Goal: Transaction & Acquisition: Purchase product/service

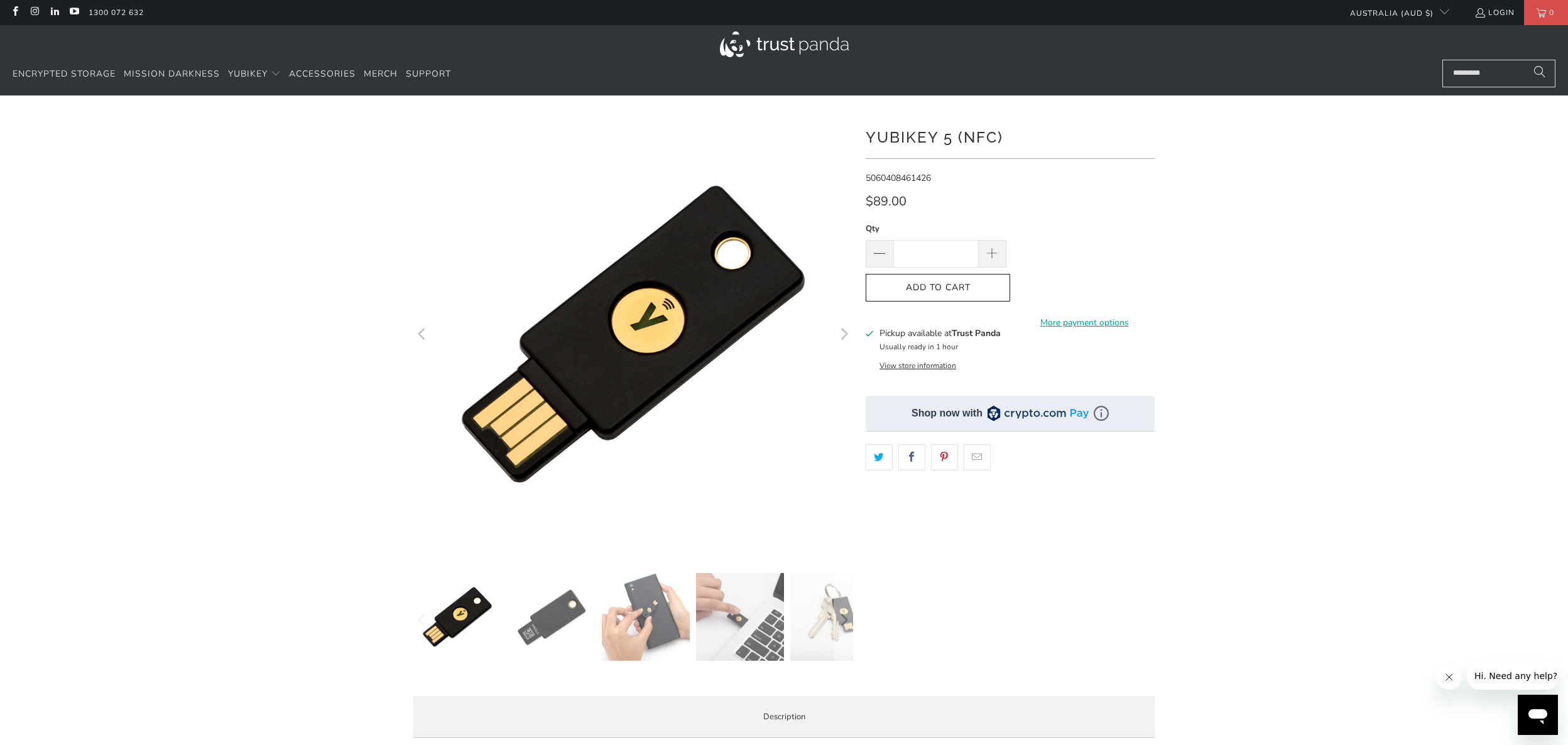
click at [1125, 201] on div "$89.00" at bounding box center [1010, 205] width 289 height 20
click at [1234, 251] on div at bounding box center [784, 431] width 1568 height 634
click at [651, 621] on img at bounding box center [645, 617] width 88 height 88
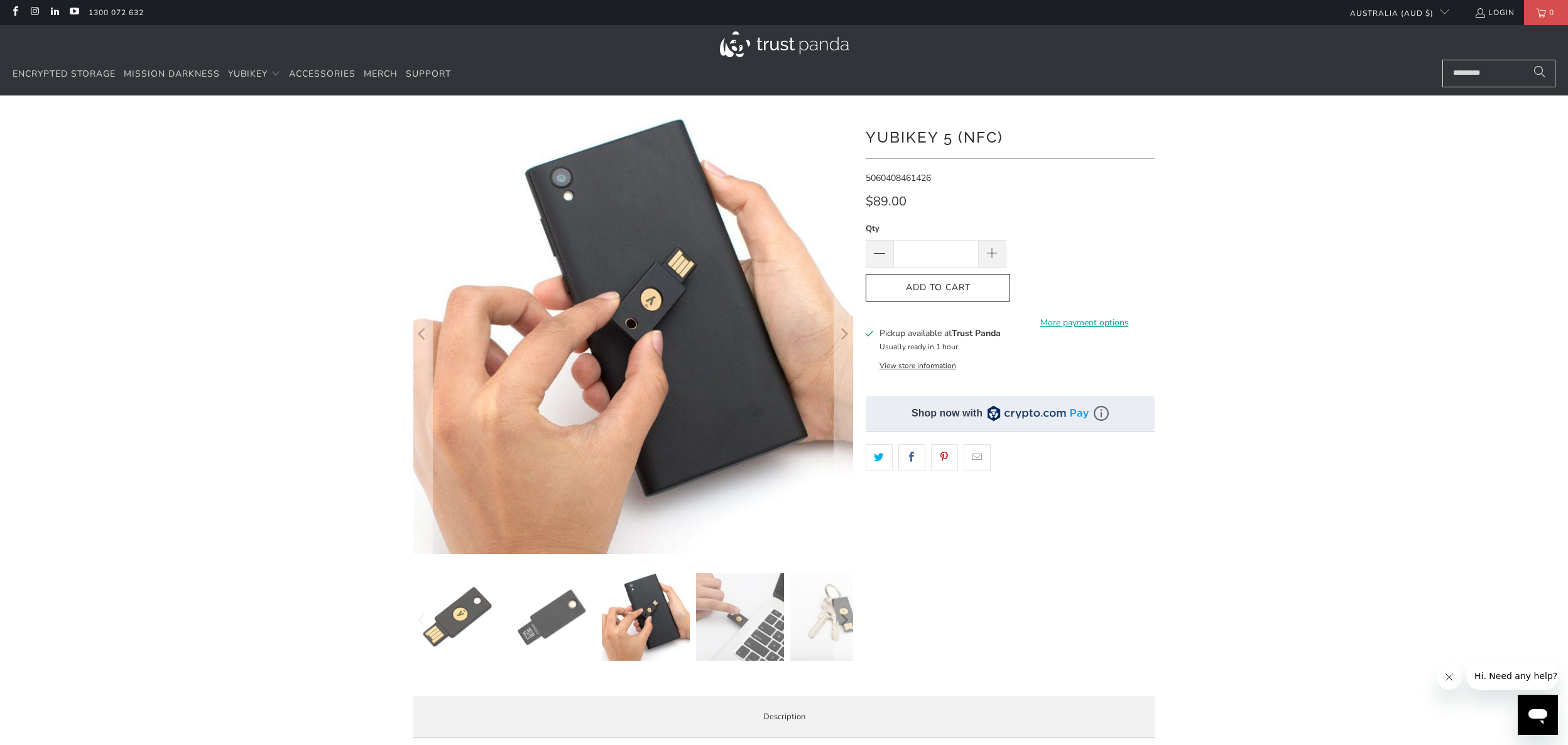
click at [808, 623] on img at bounding box center [834, 617] width 88 height 88
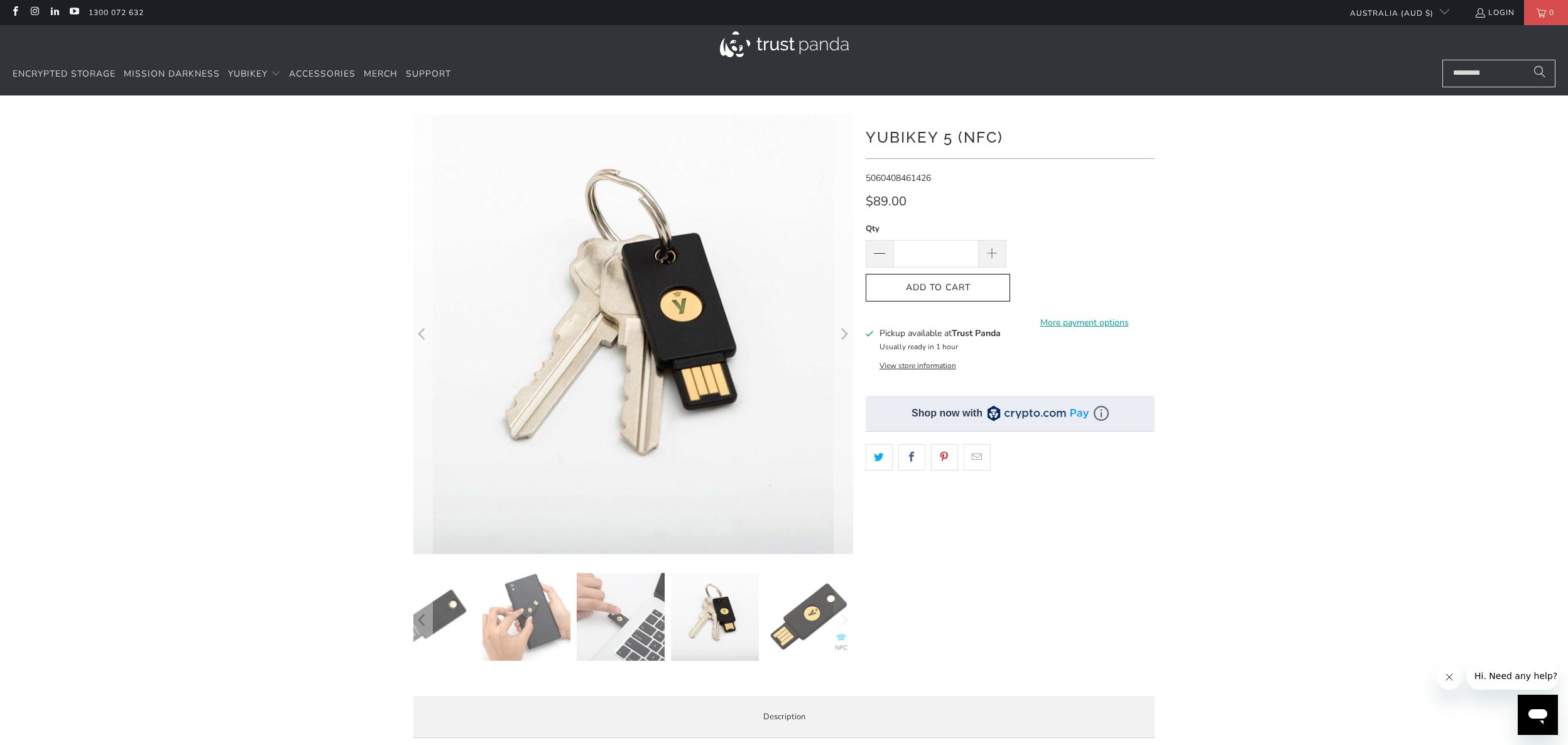
click at [631, 630] on img at bounding box center [621, 617] width 88 height 88
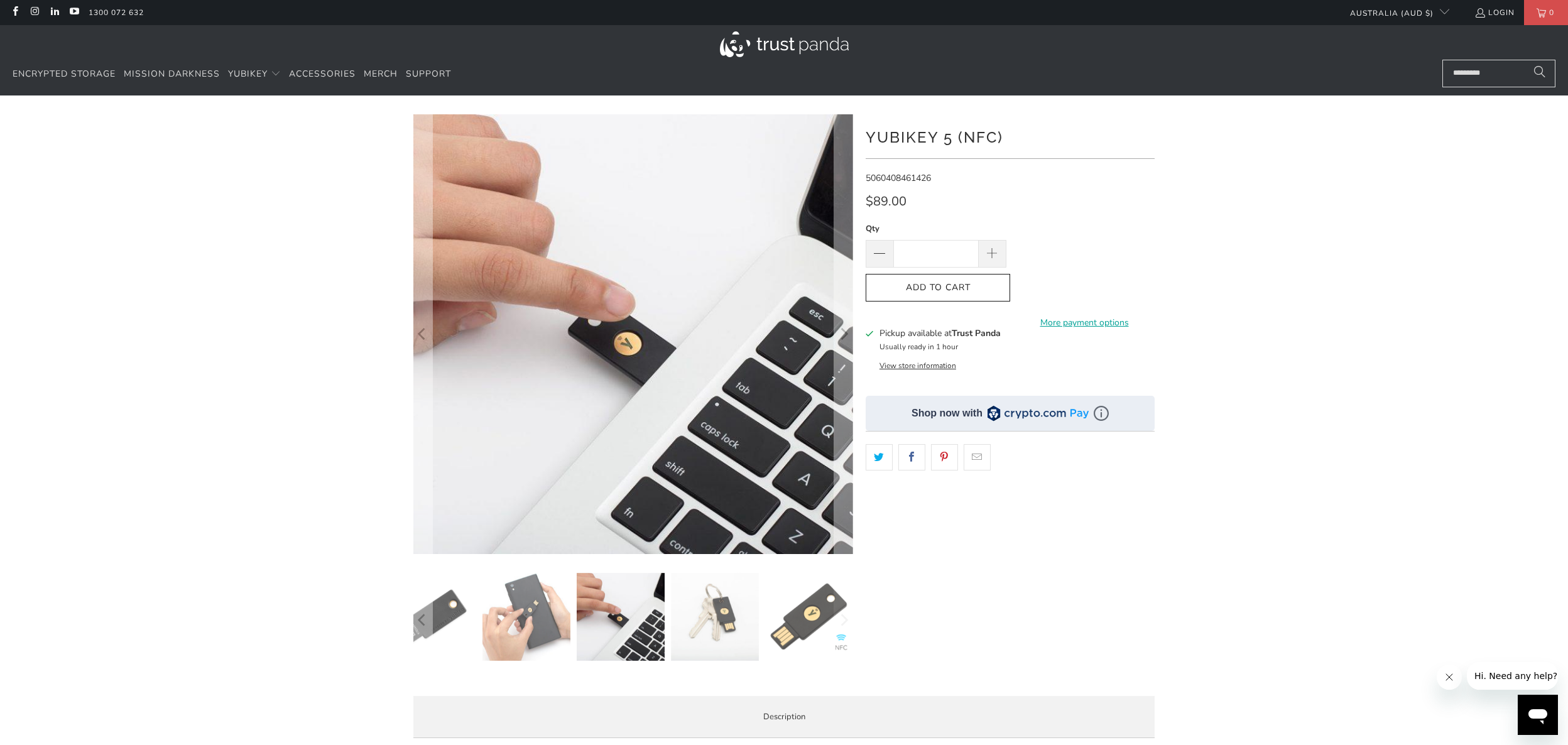
click at [441, 618] on img at bounding box center [432, 617] width 88 height 88
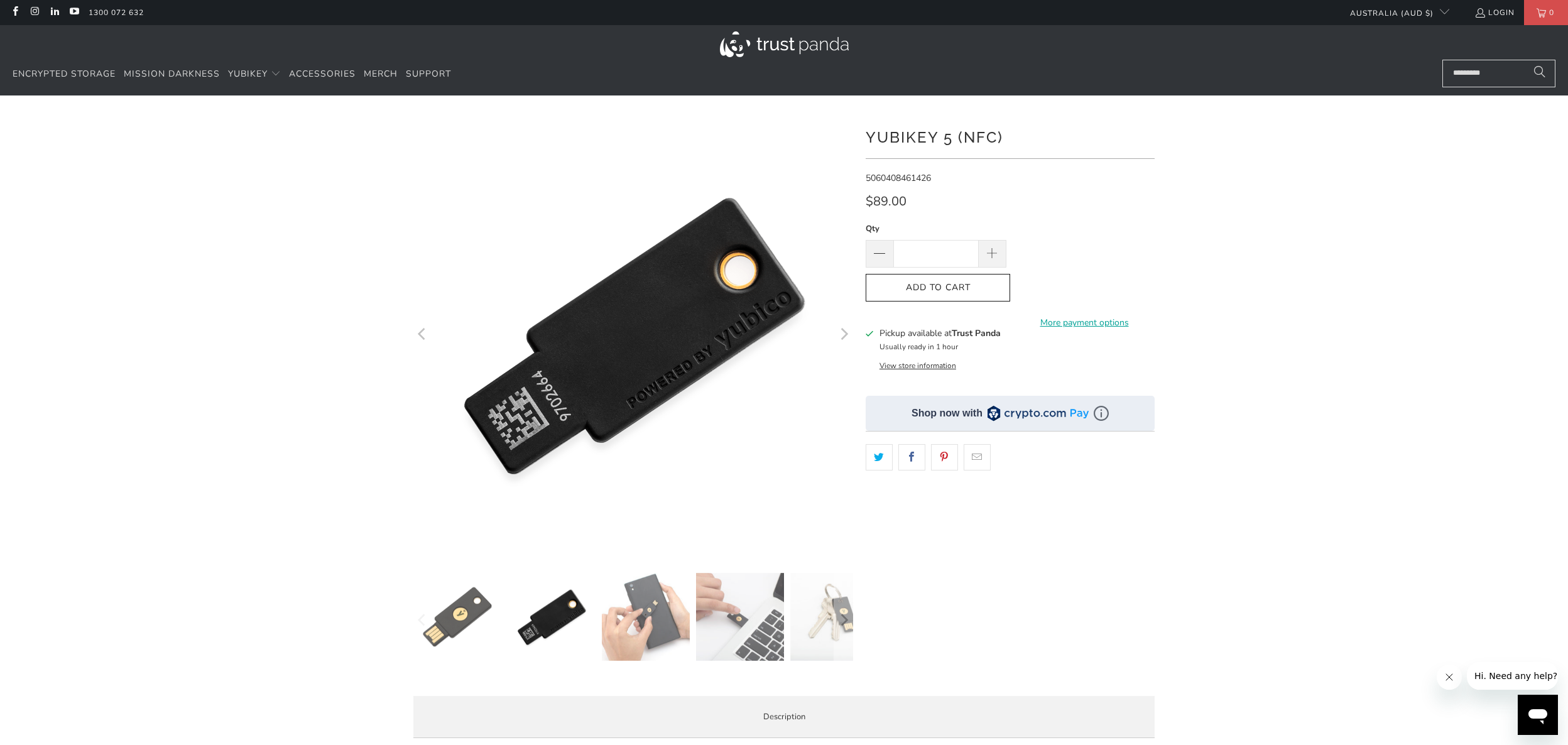
click at [483, 621] on img at bounding box center [457, 617] width 88 height 88
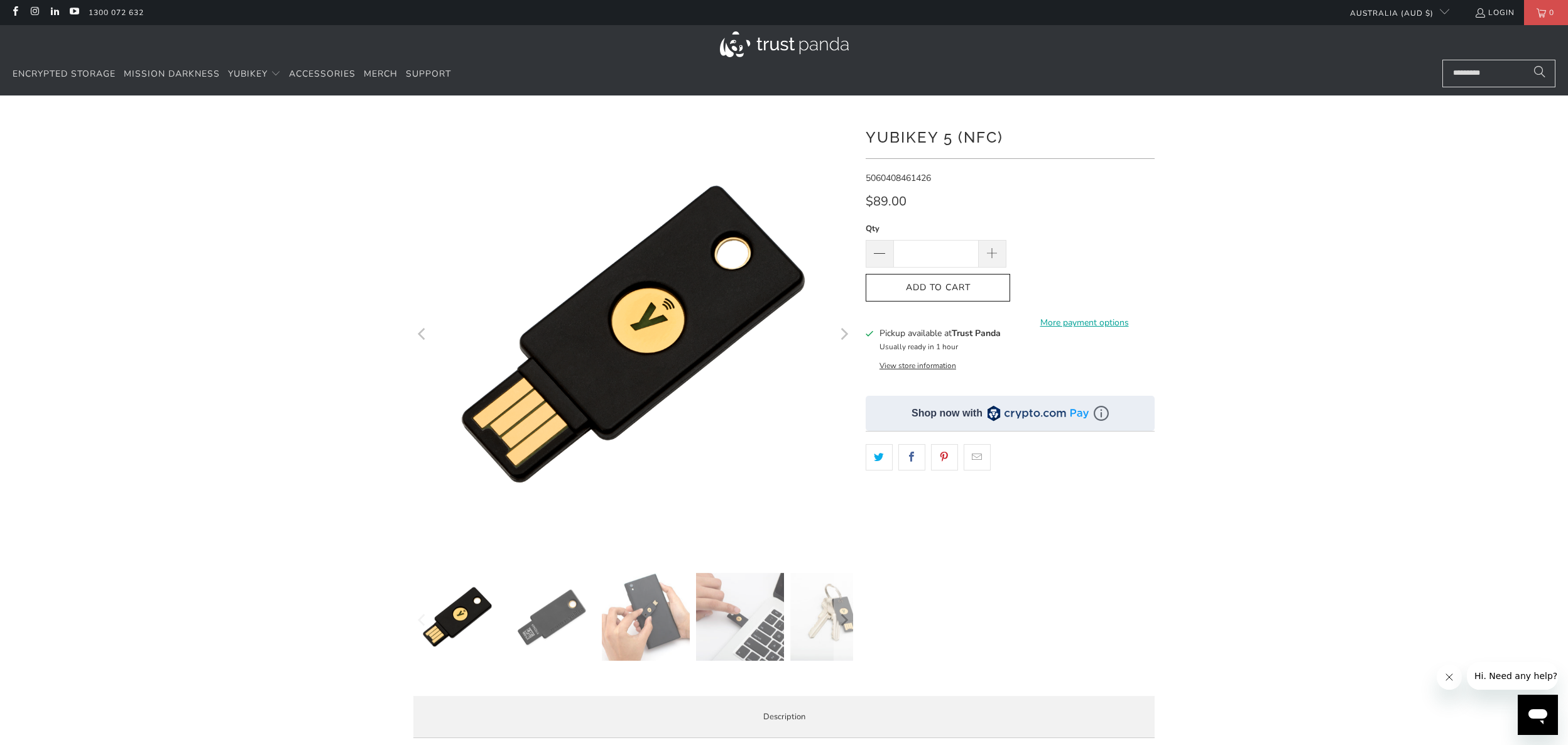
click at [962, 296] on button "Add to Cart" at bounding box center [938, 288] width 145 height 28
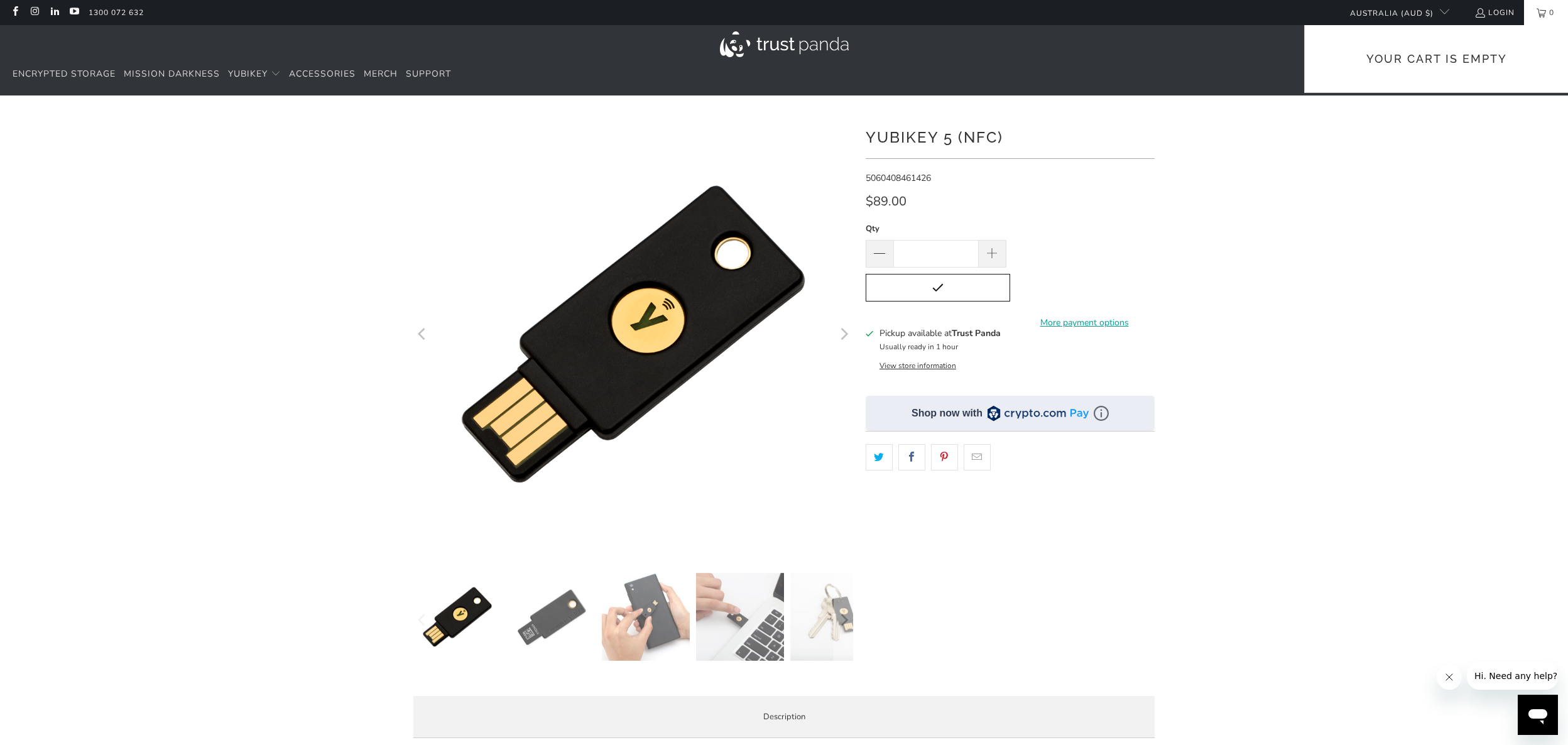
click at [1545, 14] on link "0" at bounding box center [1546, 12] width 44 height 25
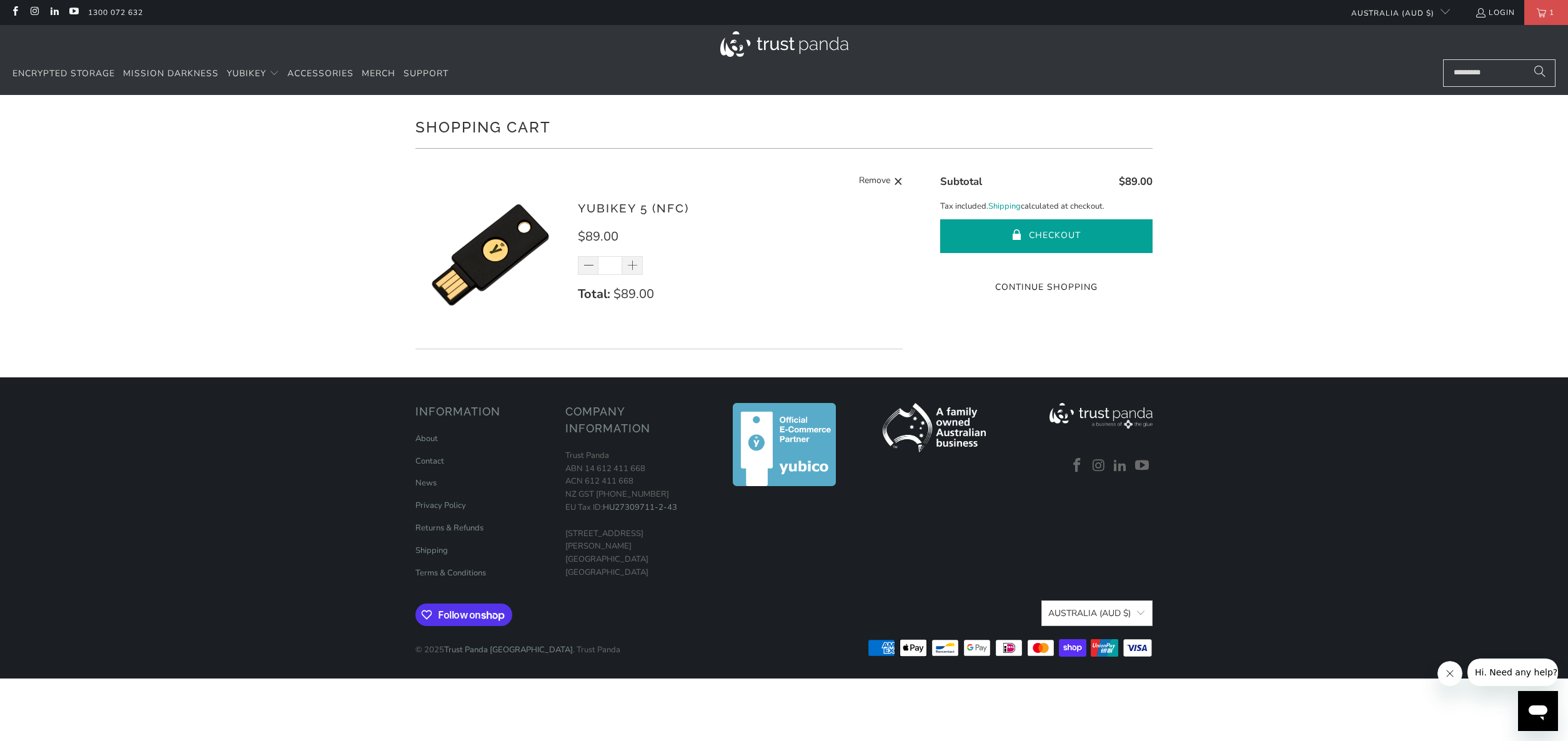
click at [1028, 232] on button "Checkout" at bounding box center [1046, 236] width 212 height 34
